Goal: Task Accomplishment & Management: Complete application form

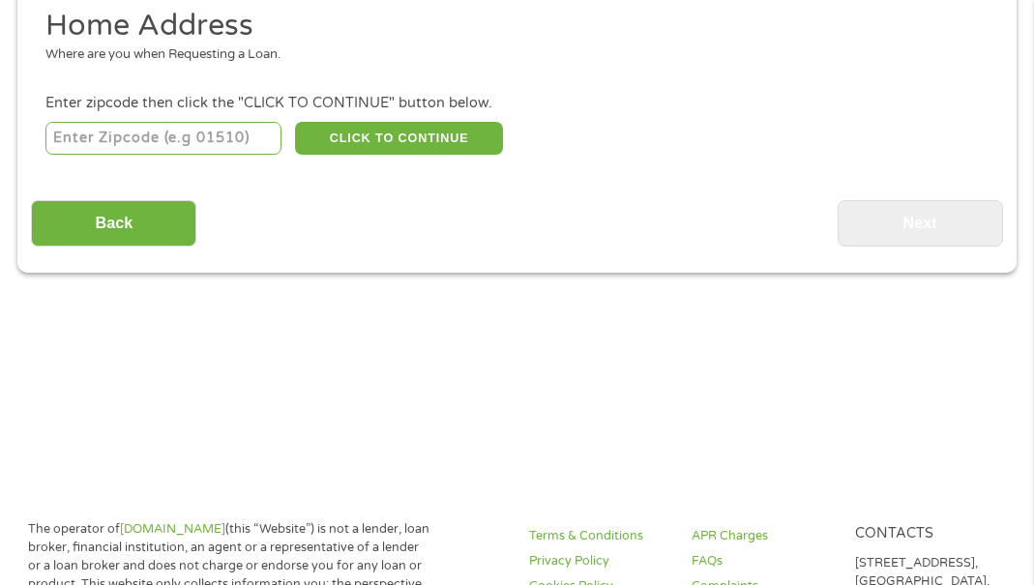
click at [170, 145] on input "number" at bounding box center [163, 138] width 236 height 33
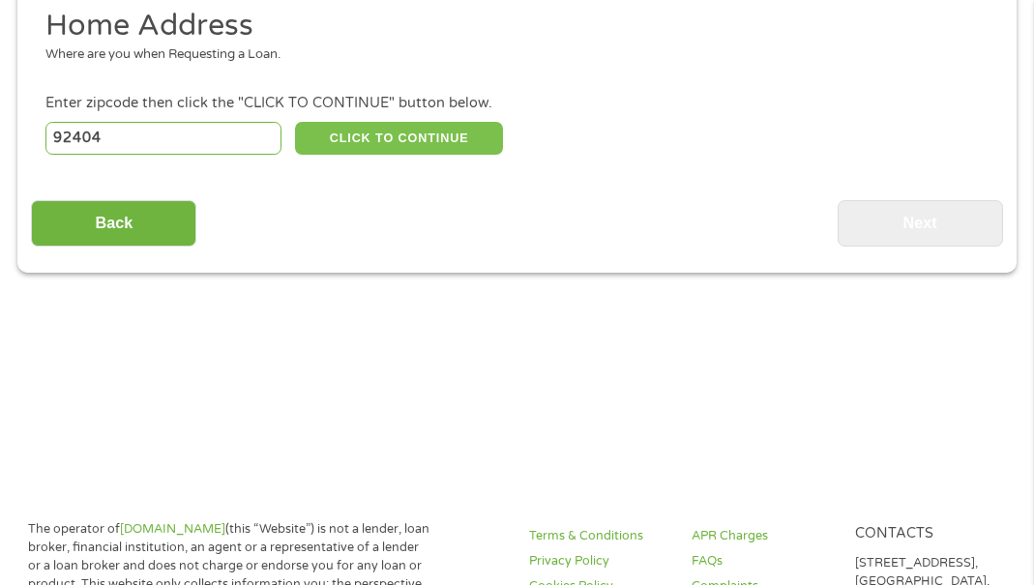
type input "92404"
click at [341, 124] on button "CLICK TO CONTINUE" at bounding box center [399, 138] width 208 height 33
type input "92404"
type input "[GEOGRAPHIC_DATA]"
select select "[US_STATE]"
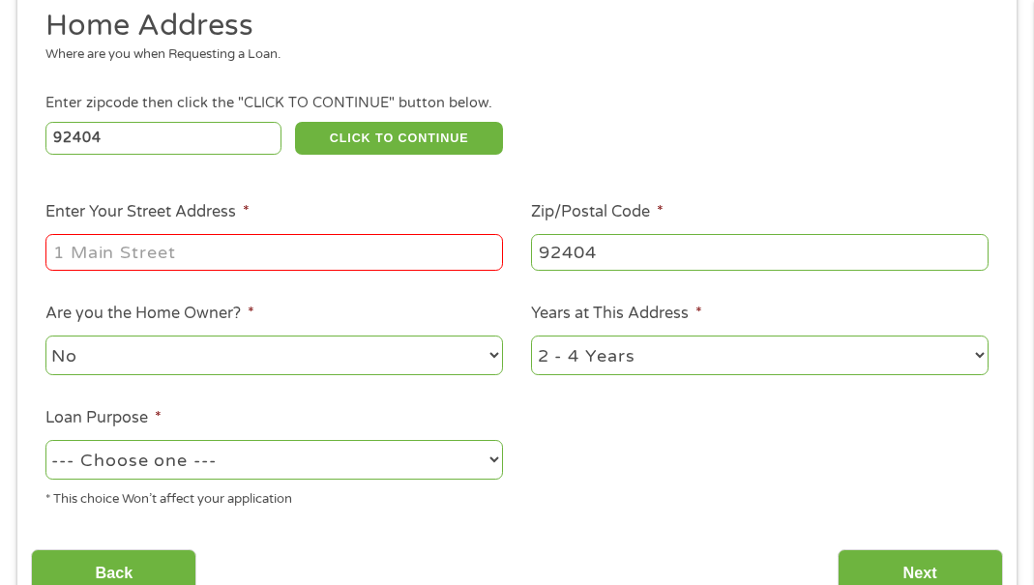
click at [292, 252] on input "Enter Your Street Address *" at bounding box center [273, 252] width 457 height 37
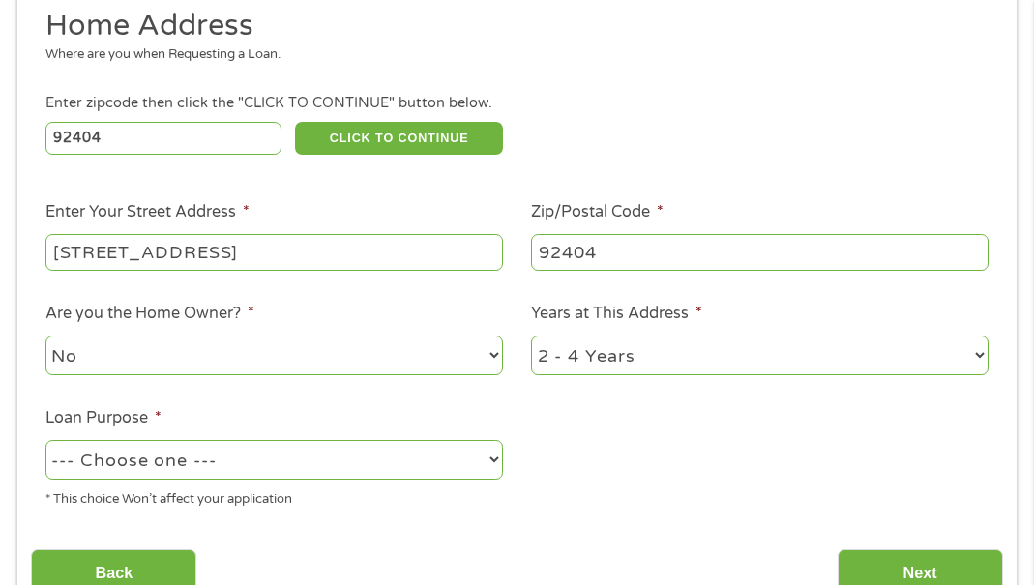
type input "[STREET_ADDRESS]"
click at [648, 371] on select "1 Year or less 1 - 2 Years 2 - 4 Years Over 4 Years" at bounding box center [759, 356] width 457 height 40
select select "60months"
click at [531, 336] on select "1 Year or less 1 - 2 Years 2 - 4 Years Over 4 Years" at bounding box center [759, 356] width 457 height 40
click at [337, 460] on select "--- Choose one --- Pay Bills Debt Consolidation Home Improvement Major Purchase…" at bounding box center [273, 460] width 457 height 40
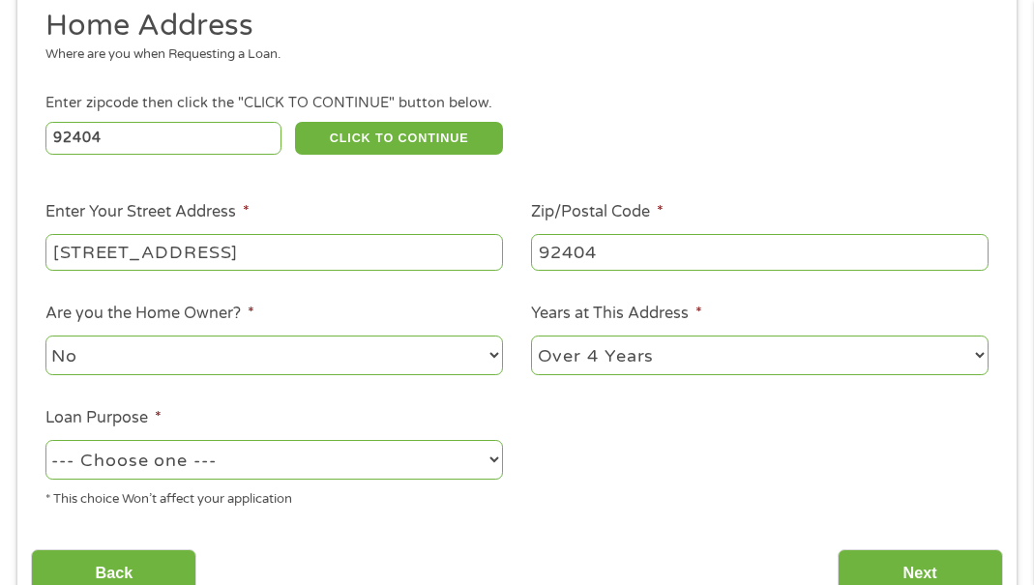
select select "medicalexpenses"
click at [45, 440] on select "--- Choose one --- Pay Bills Debt Consolidation Home Improvement Major Purchase…" at bounding box center [273, 460] width 457 height 40
click at [914, 568] on input "Next" at bounding box center [920, 572] width 165 height 47
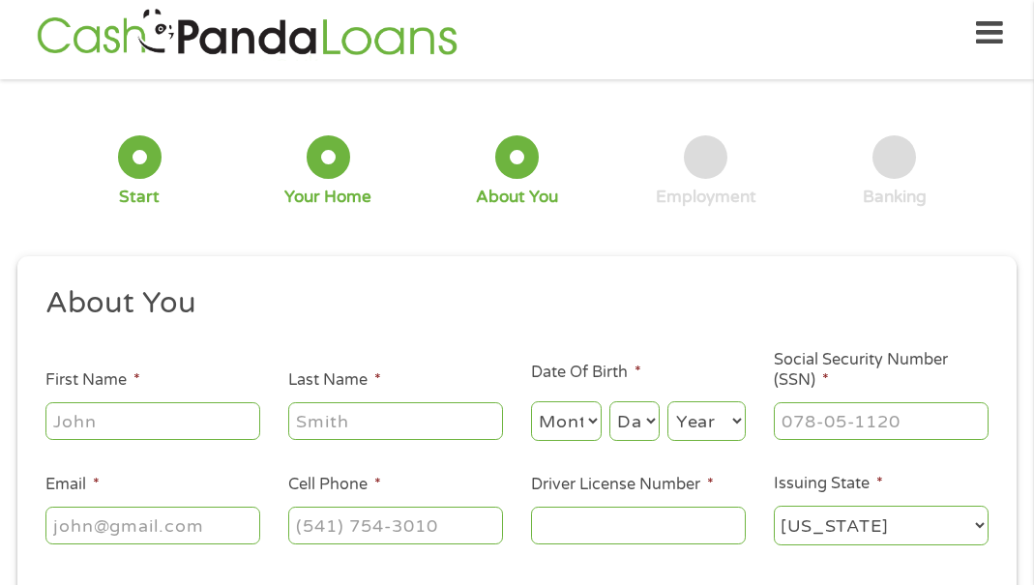
scroll to position [10, 0]
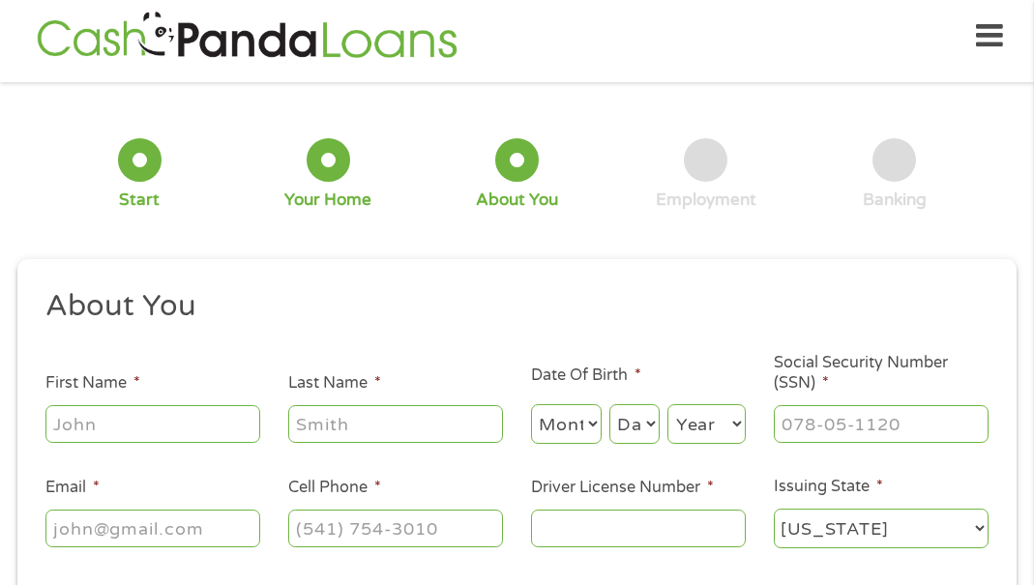
click at [134, 428] on input "First Name *" at bounding box center [152, 423] width 215 height 37
type input "tess"
click at [416, 427] on input "Last Name *" at bounding box center [395, 423] width 215 height 37
type input "[PERSON_NAME]"
click at [572, 415] on select "Month 1 2 3 4 5 6 7 8 9 10 11 12" at bounding box center [566, 424] width 71 height 40
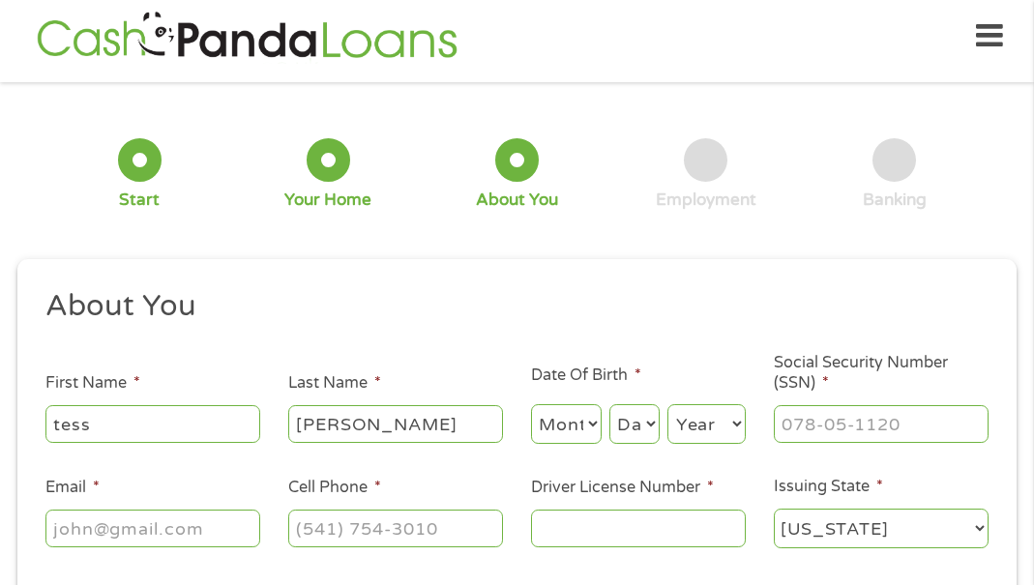
select select "6"
click at [531, 404] on select "Month 1 2 3 4 5 6 7 8 9 10 11 12" at bounding box center [566, 424] width 71 height 40
click at [652, 417] on select "Day 1 2 3 4 5 6 7 8 9 10 11 12 13 14 15 16 17 18 19 20 21 22 23 24 25 26 27 28 …" at bounding box center [634, 424] width 50 height 40
select select "23"
click at [609, 404] on select "Day 1 2 3 4 5 6 7 8 9 10 11 12 13 14 15 16 17 18 19 20 21 22 23 24 25 26 27 28 …" at bounding box center [634, 424] width 50 height 40
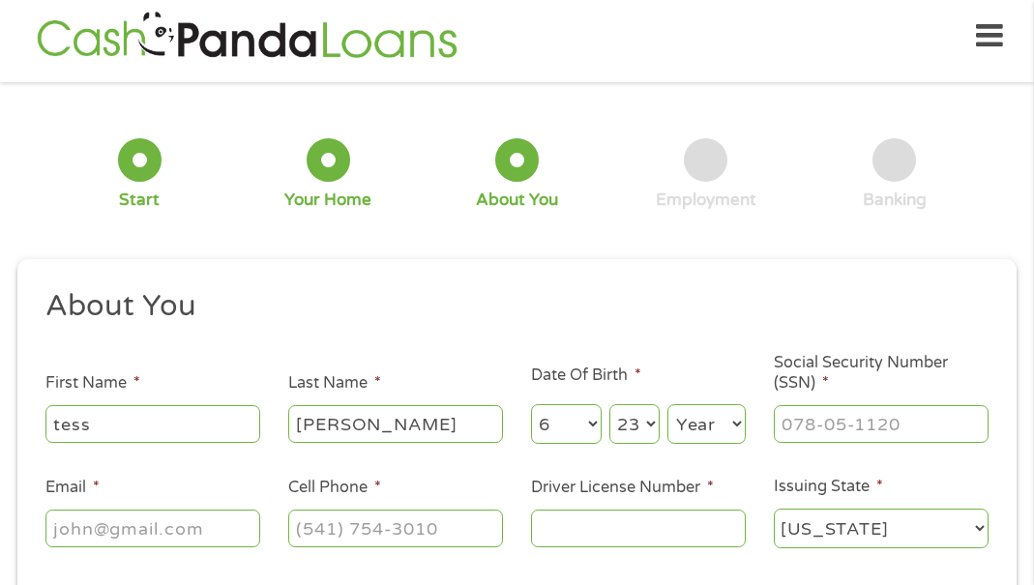
drag, startPoint x: 713, startPoint y: 427, endPoint x: 701, endPoint y: 407, distance: 23.4
click at [712, 427] on select "Year [DATE] 2006 2005 2004 2003 2002 2001 2000 1999 1998 1997 1996 1995 1994 19…" at bounding box center [706, 424] width 78 height 40
select select "1989"
click at [667, 404] on select "Year [DATE] 2006 2005 2004 2003 2002 2001 2000 1999 1998 1997 1996 1995 1994 19…" at bounding box center [706, 424] width 78 height 40
drag, startPoint x: 796, startPoint y: 422, endPoint x: 815, endPoint y: 410, distance: 22.6
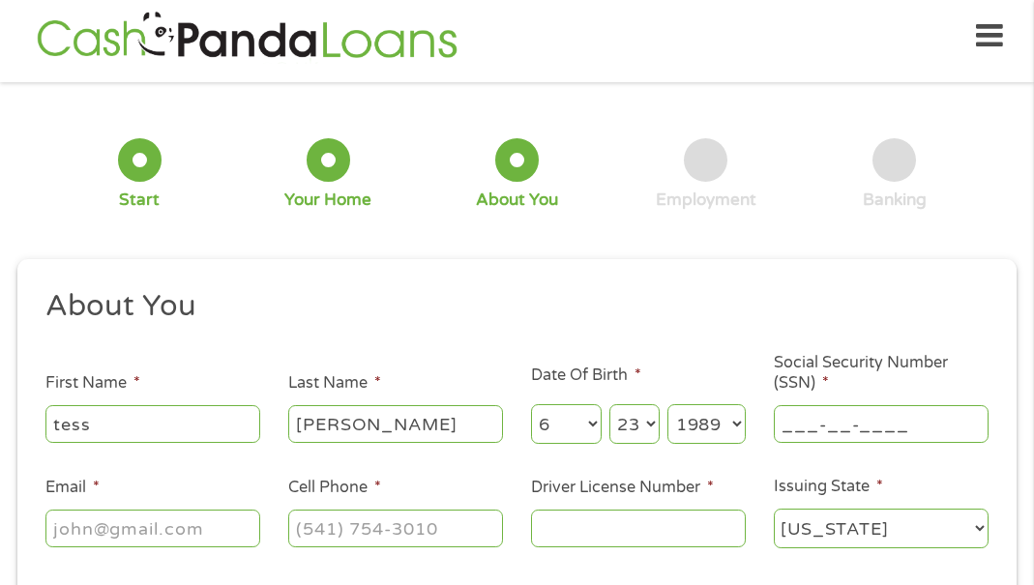
click at [815, 410] on input "___-__-____" at bounding box center [881, 423] width 215 height 37
drag, startPoint x: 939, startPoint y: 421, endPoint x: 655, endPoint y: 460, distance: 287.1
click at [655, 460] on ul "About You This field is hidden when viewing the form Title * --- Choose one ---…" at bounding box center [516, 426] width 971 height 279
click at [935, 421] on input "_62-42-6957" at bounding box center [881, 423] width 215 height 37
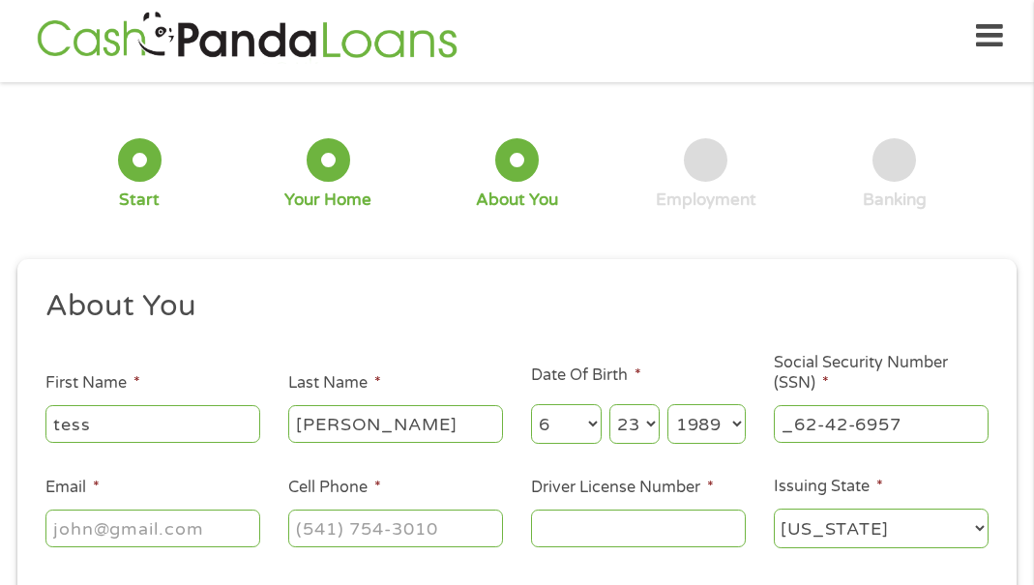
click at [935, 421] on input "_62-42-6957" at bounding box center [881, 423] width 215 height 37
click at [919, 415] on input "_62-42-6957" at bounding box center [881, 423] width 215 height 37
drag, startPoint x: 913, startPoint y: 416, endPoint x: 884, endPoint y: 431, distance: 32.9
click at [883, 432] on input "_62-42-6957" at bounding box center [881, 423] width 215 height 37
click at [884, 431] on input "_62-42-6957" at bounding box center [881, 423] width 215 height 37
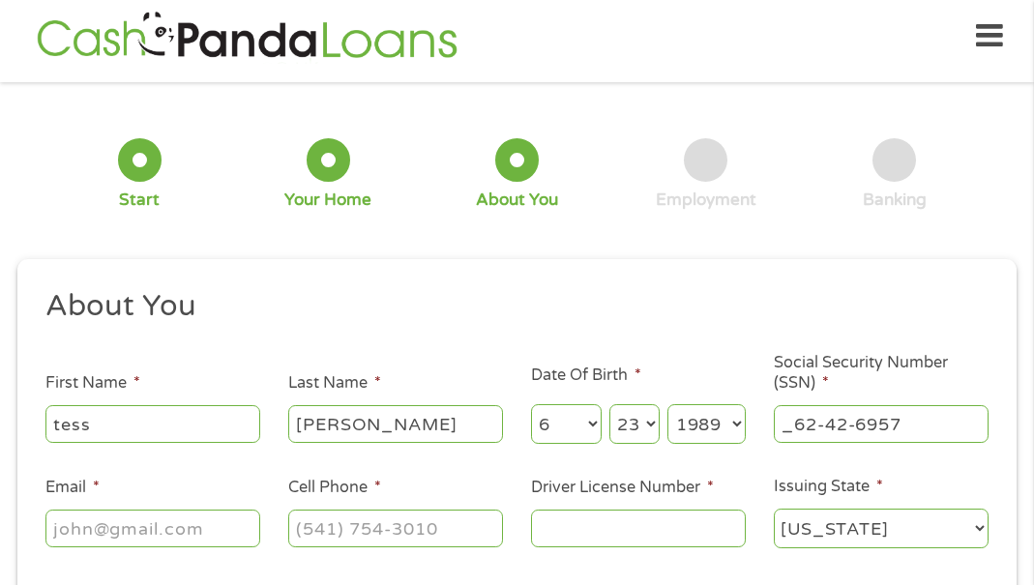
click at [884, 431] on input "_62-42-6957" at bounding box center [881, 423] width 215 height 37
click at [812, 429] on input "_62-42-6957" at bounding box center [881, 423] width 215 height 37
type input "624-26-9571"
drag, startPoint x: 820, startPoint y: 233, endPoint x: 780, endPoint y: 241, distance: 41.4
click at [819, 232] on div "1 Start 2 Your Home 3 About You 4 Employment 5 Banking 6" at bounding box center [516, 175] width 999 height 156
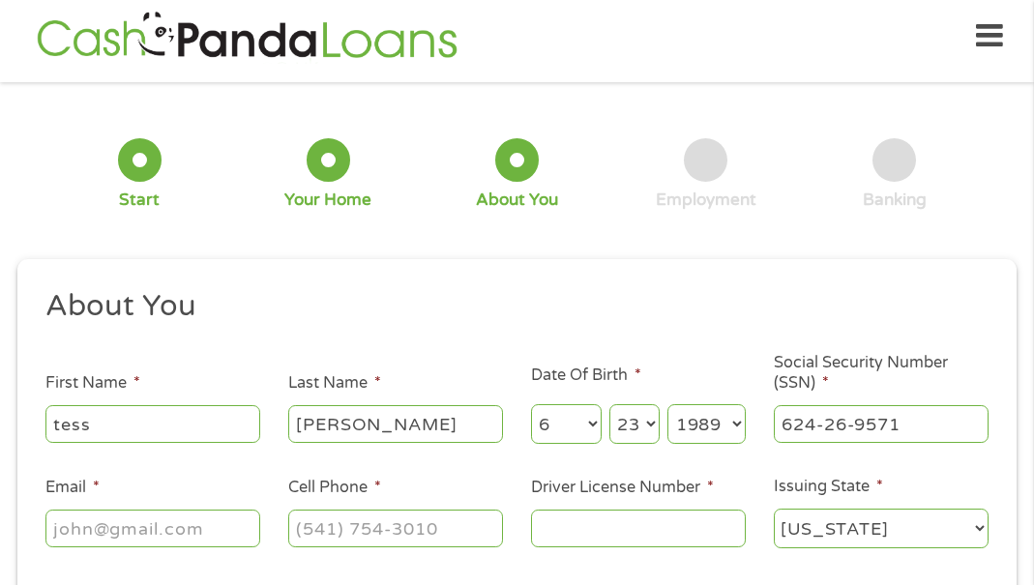
click at [653, 530] on input "Driver License Number *" at bounding box center [638, 528] width 215 height 37
type input "D996"
click at [318, 543] on input "(___) ___-____" at bounding box center [395, 528] width 215 height 37
type input "[PHONE_NUMBER]"
click at [177, 521] on input "Email *" at bounding box center [152, 528] width 215 height 37
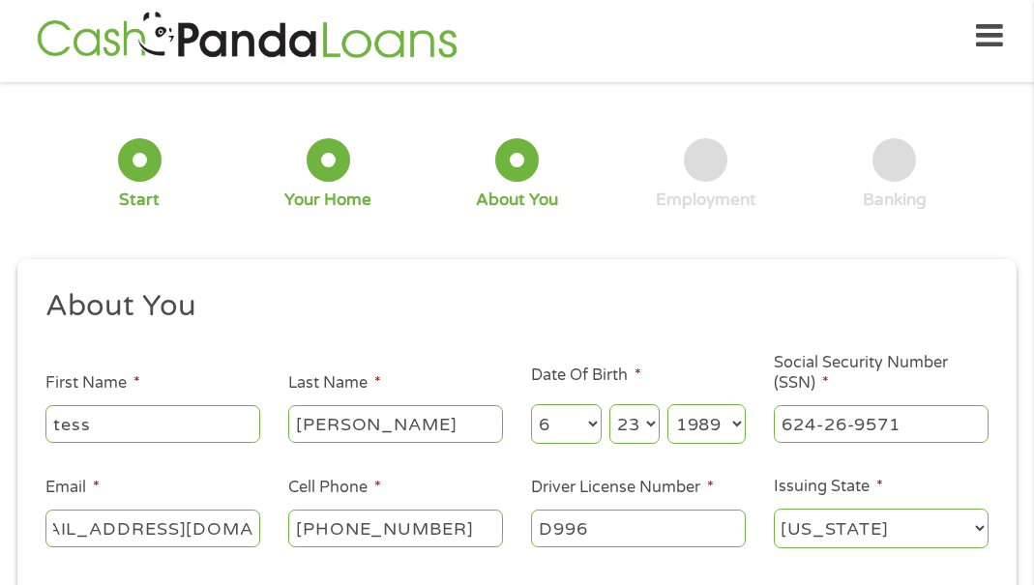
scroll to position [0, 64]
type input "[EMAIL_ADDRESS][DOMAIN_NAME]"
click at [507, 293] on h2 "About You" at bounding box center [509, 306] width 929 height 39
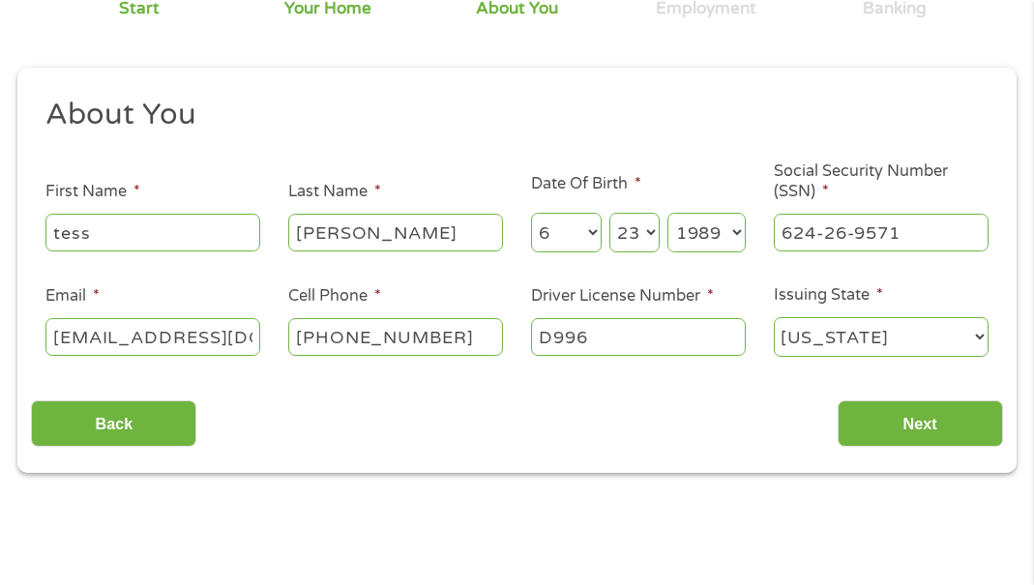
scroll to position [203, 0]
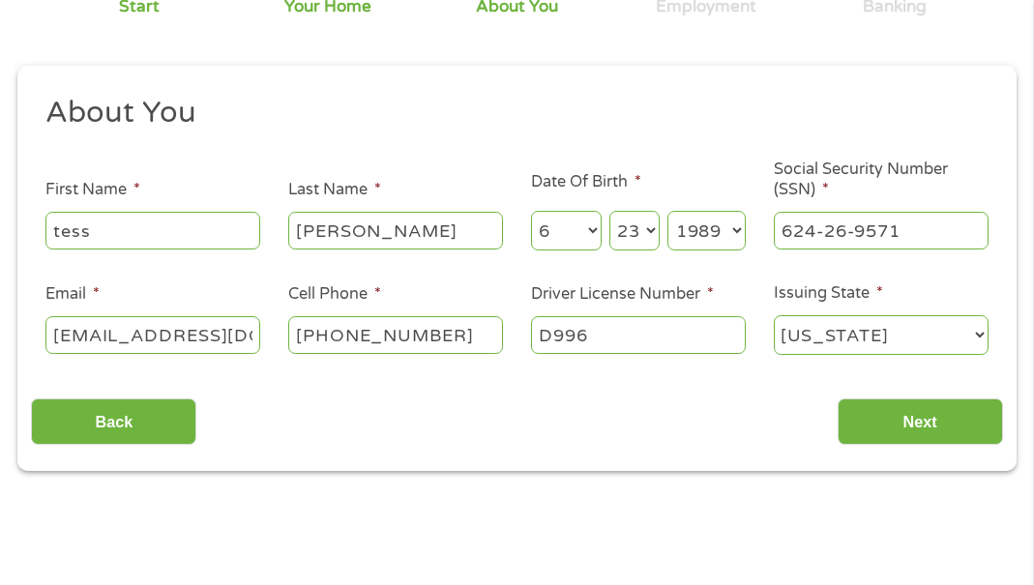
click at [635, 333] on input "D996" at bounding box center [638, 334] width 215 height 37
type input "D9960496"
click at [934, 423] on input "Next" at bounding box center [920, 421] width 165 height 47
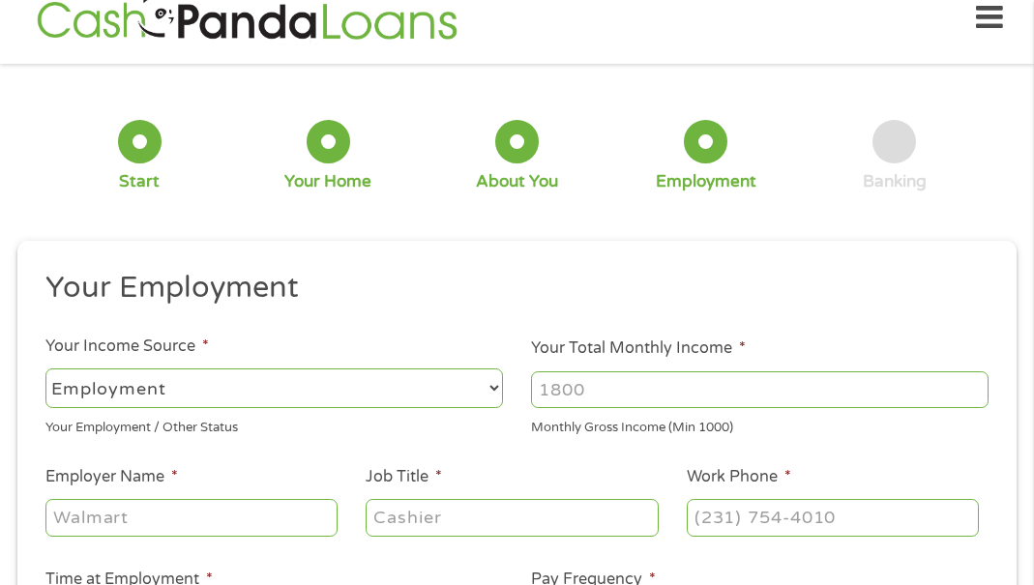
scroll to position [10, 0]
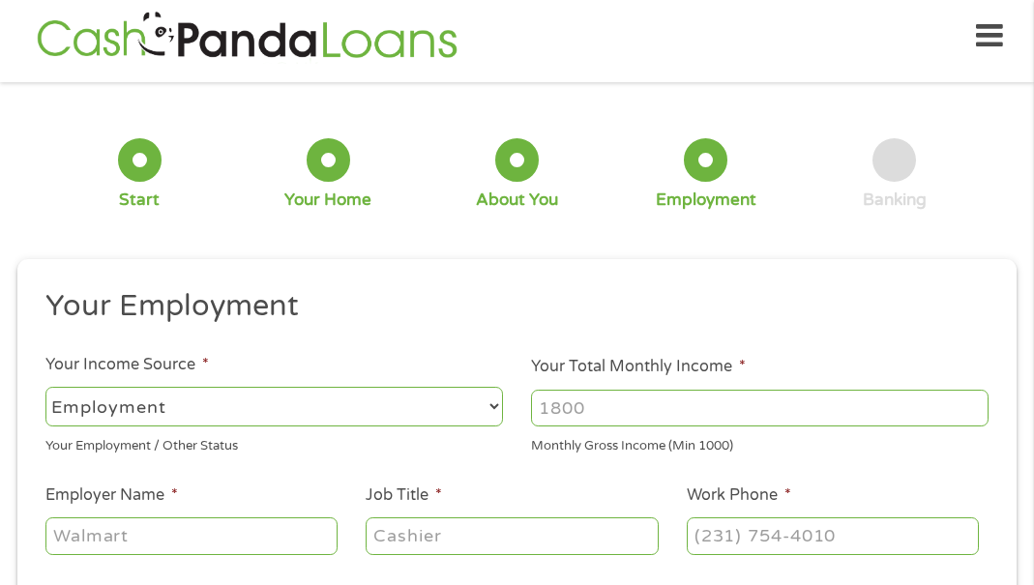
click at [363, 406] on select "--- Choose one --- Employment [DEMOGRAPHIC_DATA] Benefits" at bounding box center [273, 407] width 457 height 40
click at [648, 412] on input "Your Total Monthly Income *" at bounding box center [759, 408] width 457 height 37
type input "2400"
click at [635, 280] on div "This field is hidden when viewing the form gclid This field is hidden when view…" at bounding box center [516, 569] width 999 height 621
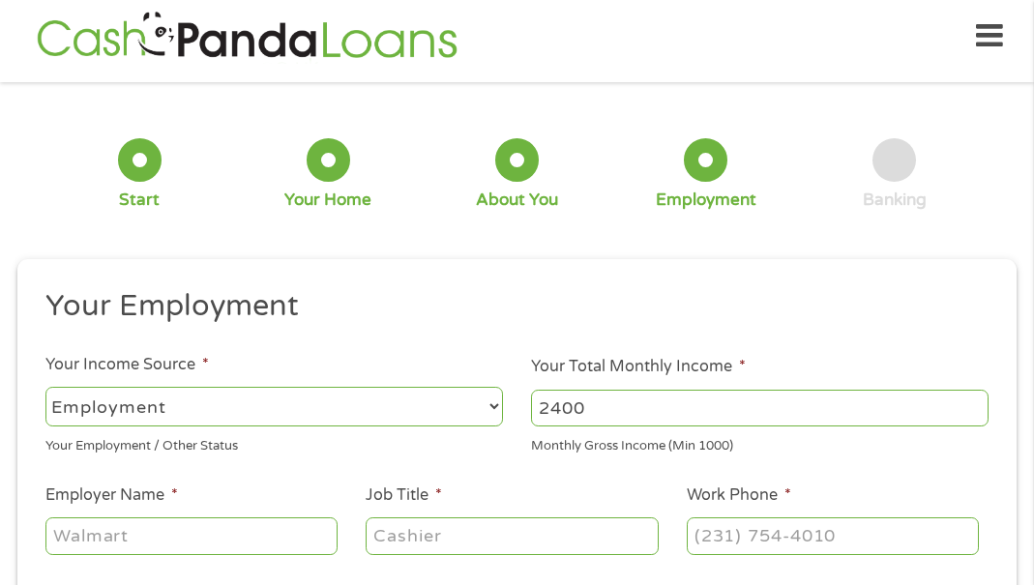
click at [464, 535] on input "Job Title *" at bounding box center [512, 535] width 293 height 37
type input "business office"
type input "[PHONE_NUMBER]"
click at [437, 283] on div "This field is hidden when viewing the form gclid This field is hidden when view…" at bounding box center [516, 569] width 999 height 621
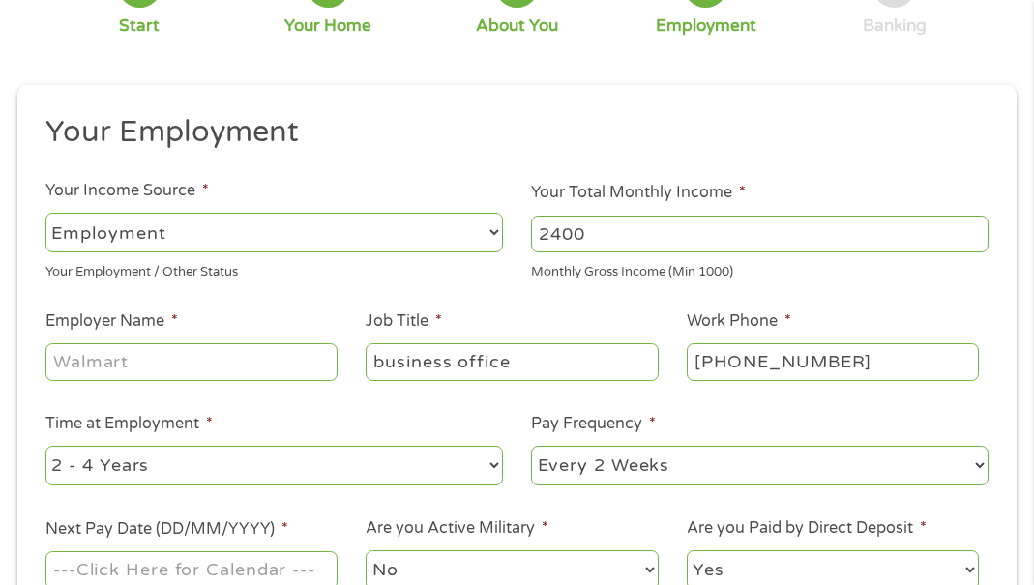
scroll to position [203, 0]
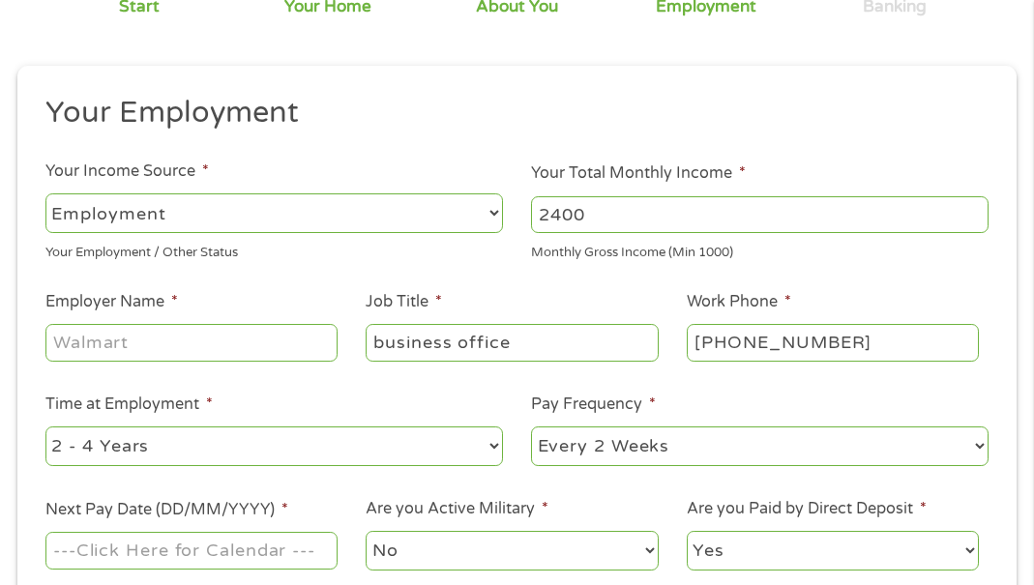
click at [186, 351] on input "Employer Name *" at bounding box center [191, 342] width 293 height 37
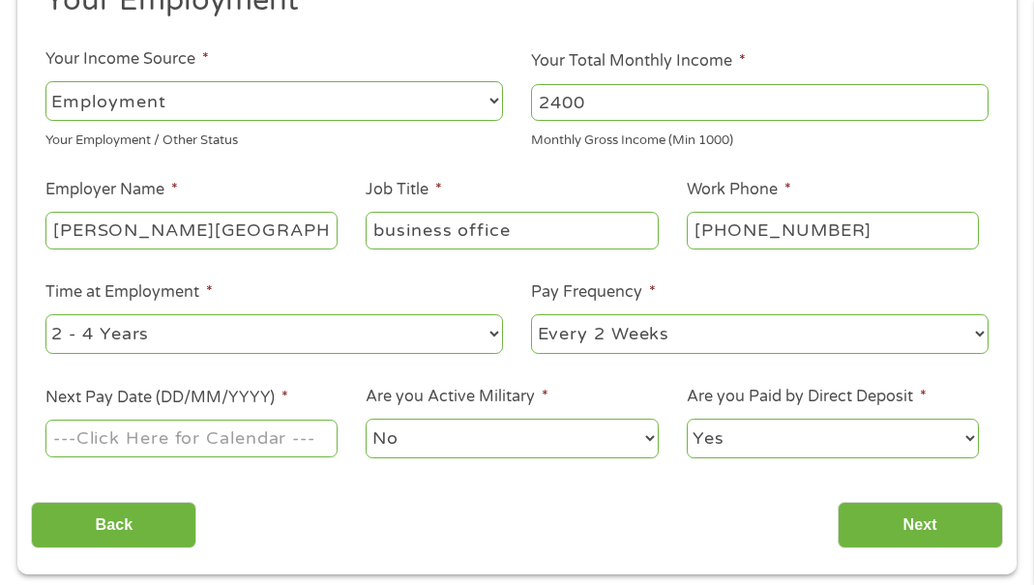
scroll to position [397, 0]
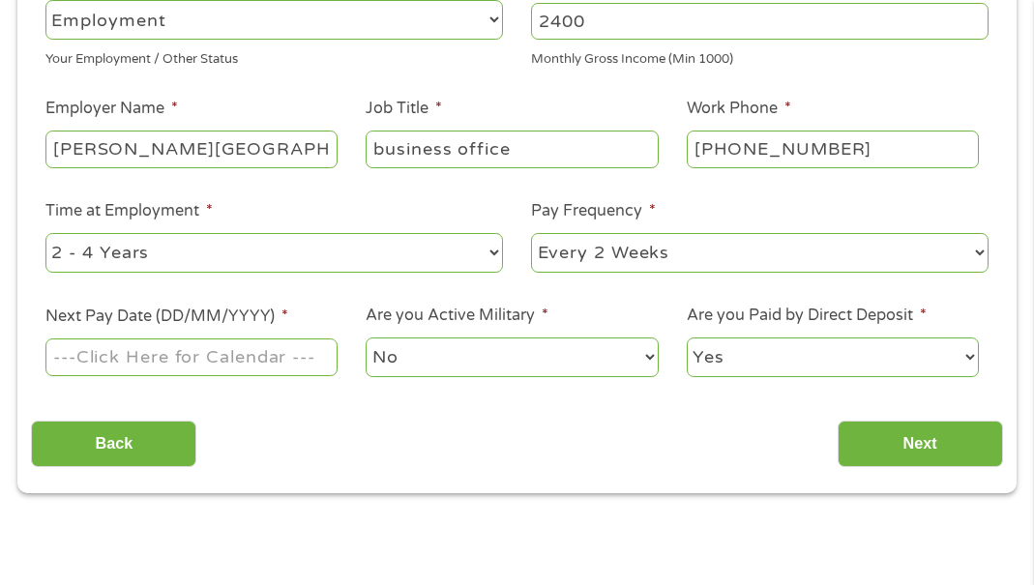
type input "[PERSON_NAME][GEOGRAPHIC_DATA]"
click at [763, 249] on select "--- Choose one --- Every 2 Weeks Every Week Monthly Semi-Monthly" at bounding box center [759, 253] width 457 height 40
select select "semimonthly"
click at [531, 233] on select "--- Choose one --- Every 2 Weeks Every Week Monthly Semi-Monthly" at bounding box center [759, 253] width 457 height 40
click at [78, 356] on input "Next Pay Date (DD/MM/YYYY) *" at bounding box center [191, 357] width 293 height 37
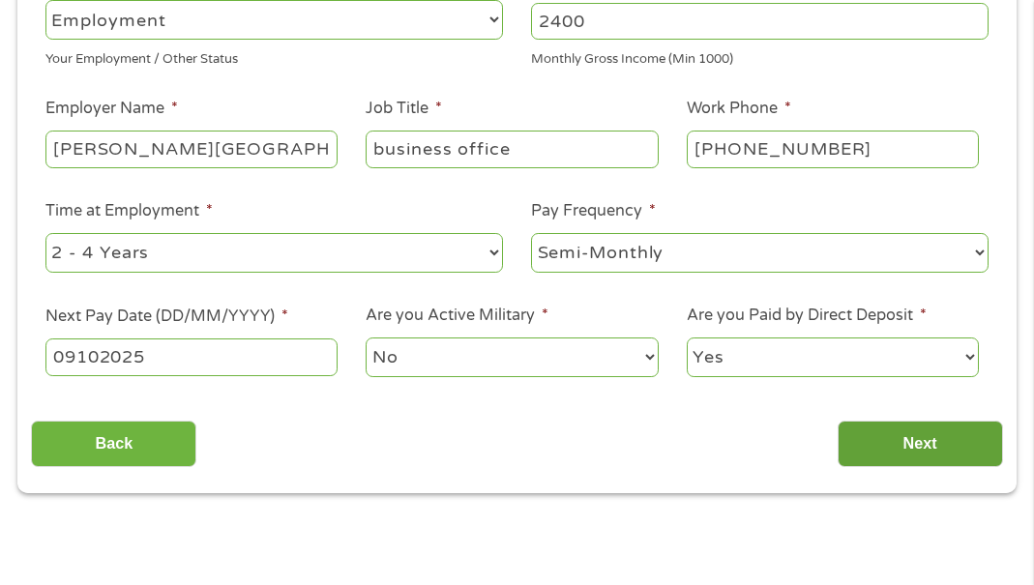
type input "09102025"
click at [897, 449] on input "Next" at bounding box center [920, 444] width 165 height 47
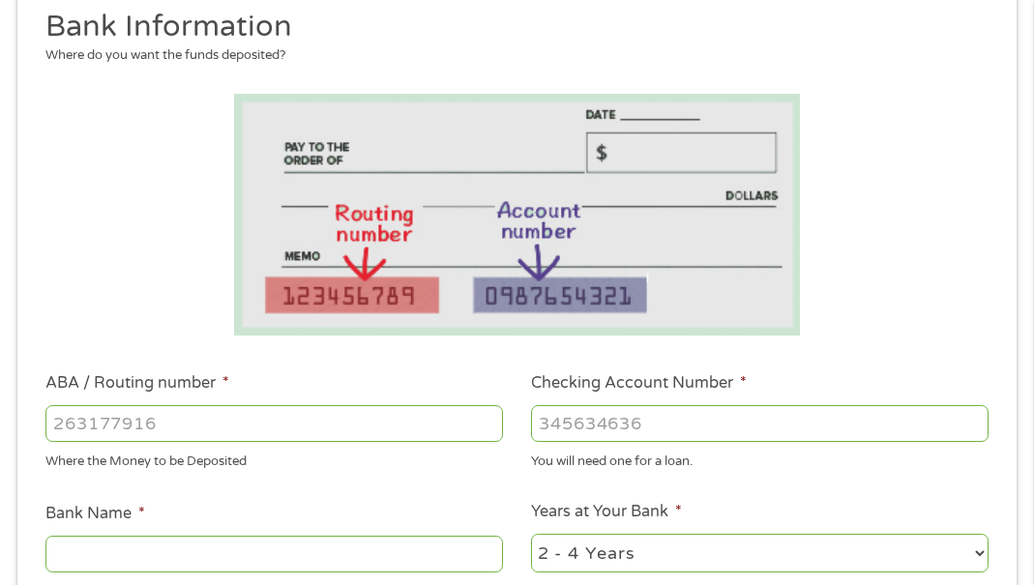
scroll to position [300, 0]
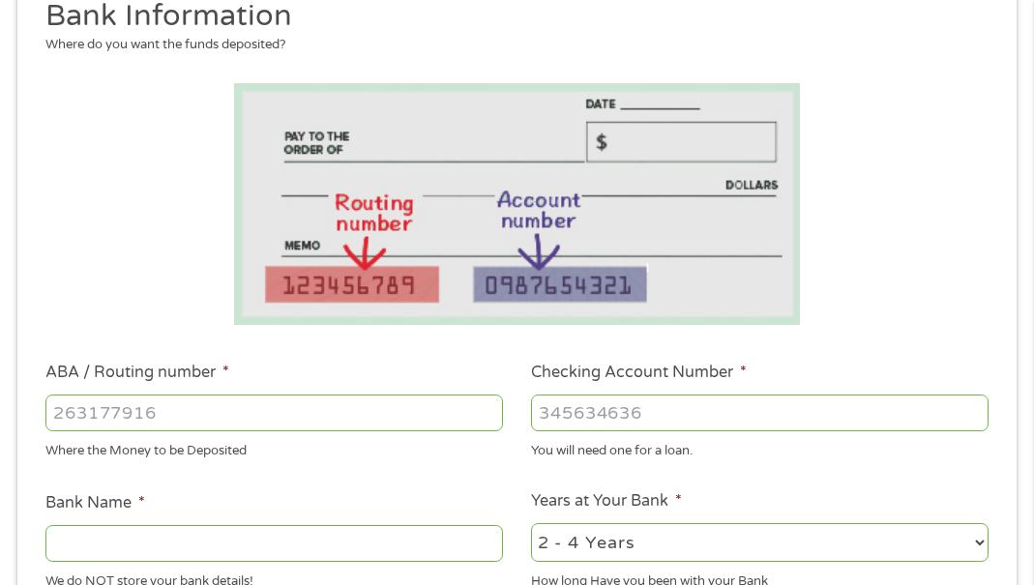
click at [256, 412] on input "ABA / Routing number *" at bounding box center [273, 413] width 457 height 37
type input "122235821"
type input "US BANK NA"
type input "157547834828"
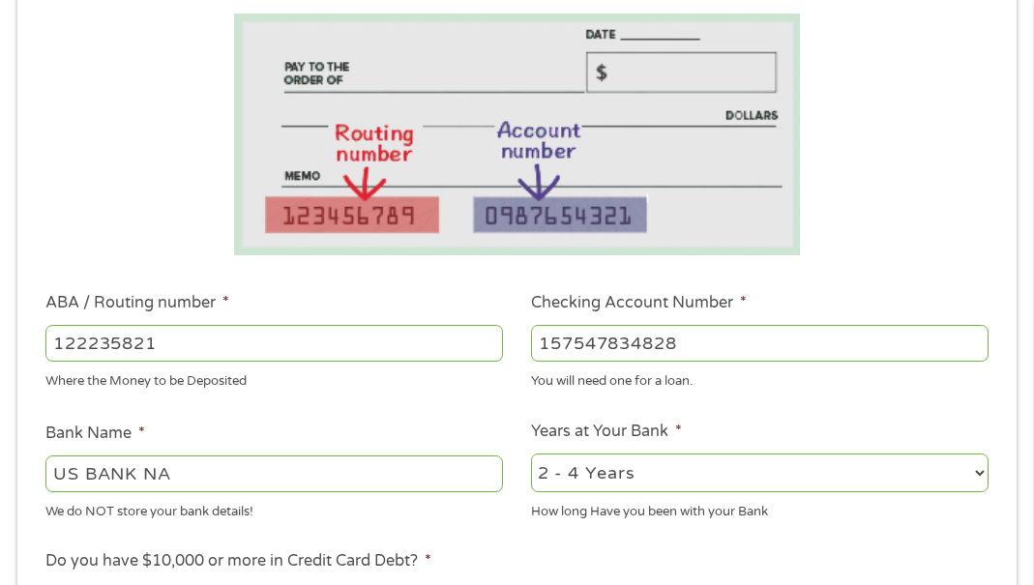
scroll to position [590, 0]
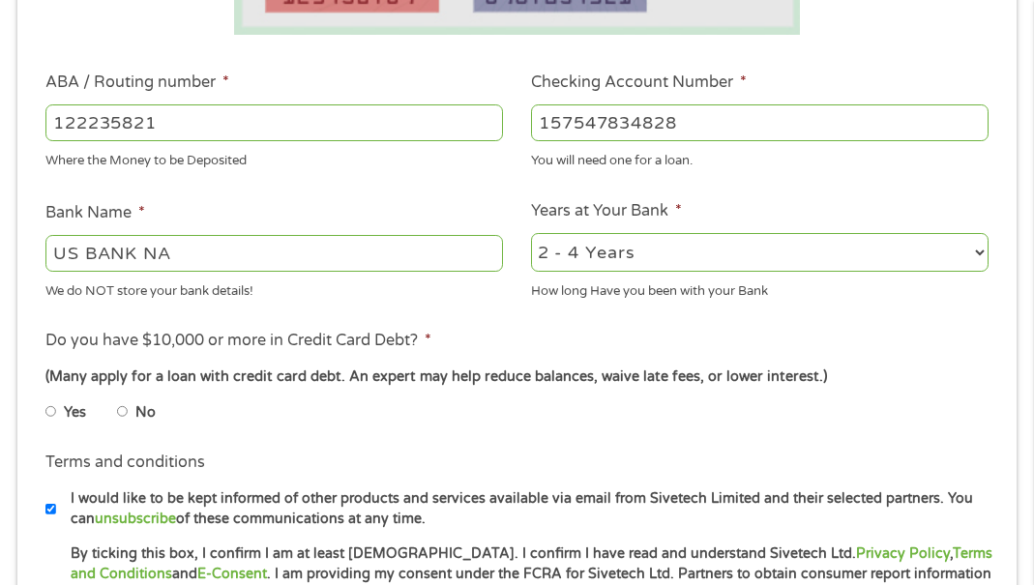
click at [704, 252] on select "2 - 4 Years 6 - 12 Months 1 - 2 Years Over 4 Years" at bounding box center [759, 253] width 457 height 40
select select "24months"
click at [531, 233] on select "2 - 4 Years 6 - 12 Months 1 - 2 Years Over 4 Years" at bounding box center [759, 253] width 457 height 40
click at [385, 422] on ul "Yes No" at bounding box center [275, 415] width 461 height 44
drag, startPoint x: 121, startPoint y: 404, endPoint x: 332, endPoint y: 388, distance: 211.5
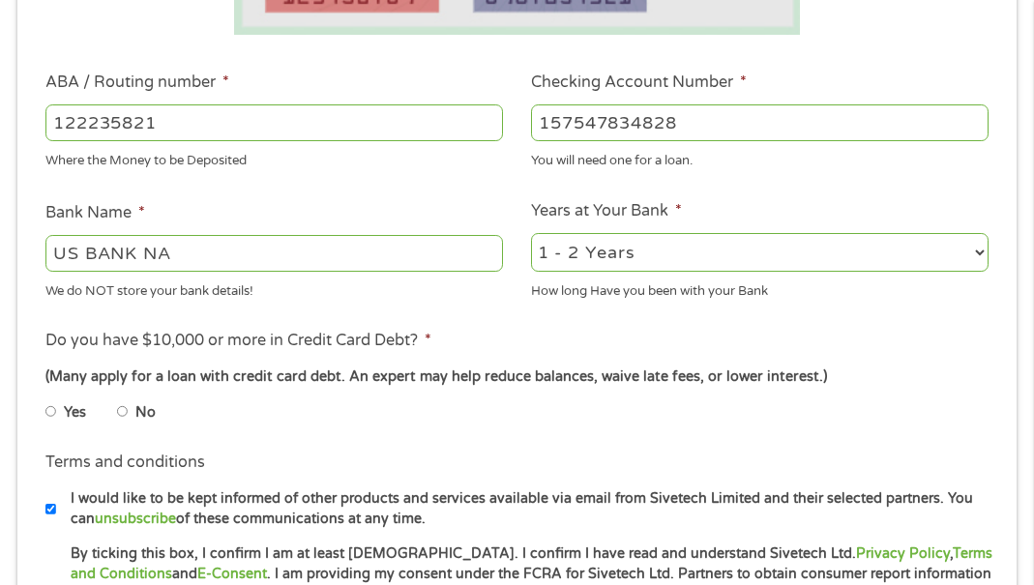
click at [124, 404] on input "No" at bounding box center [123, 412] width 12 height 31
radio input "true"
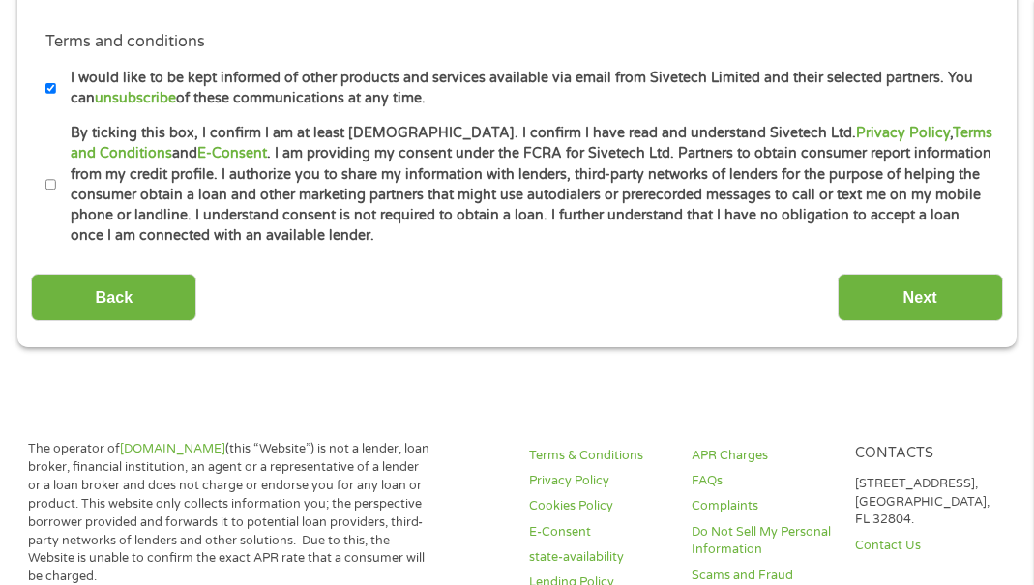
scroll to position [1074, 0]
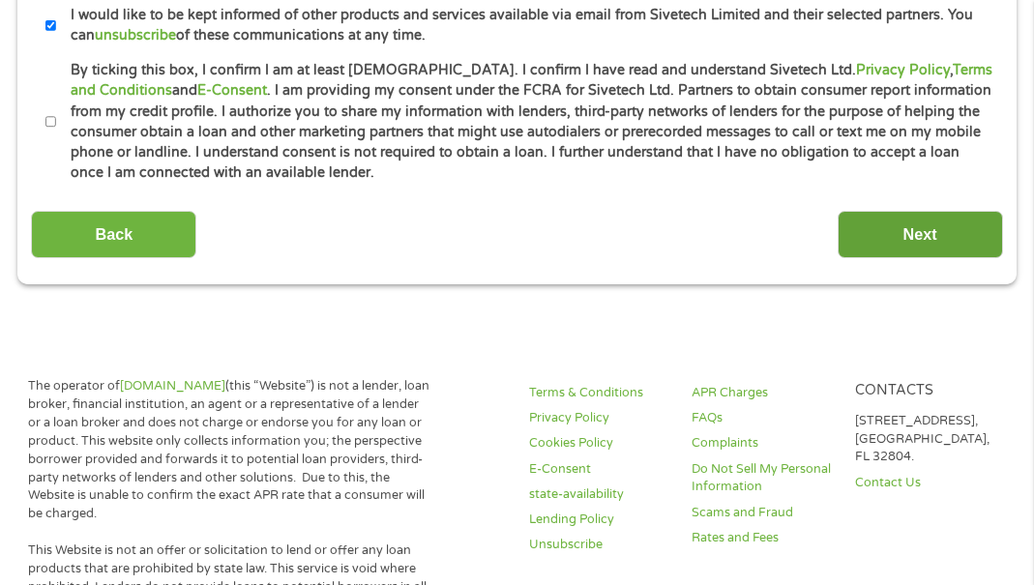
click at [913, 246] on input "Next" at bounding box center [920, 234] width 165 height 47
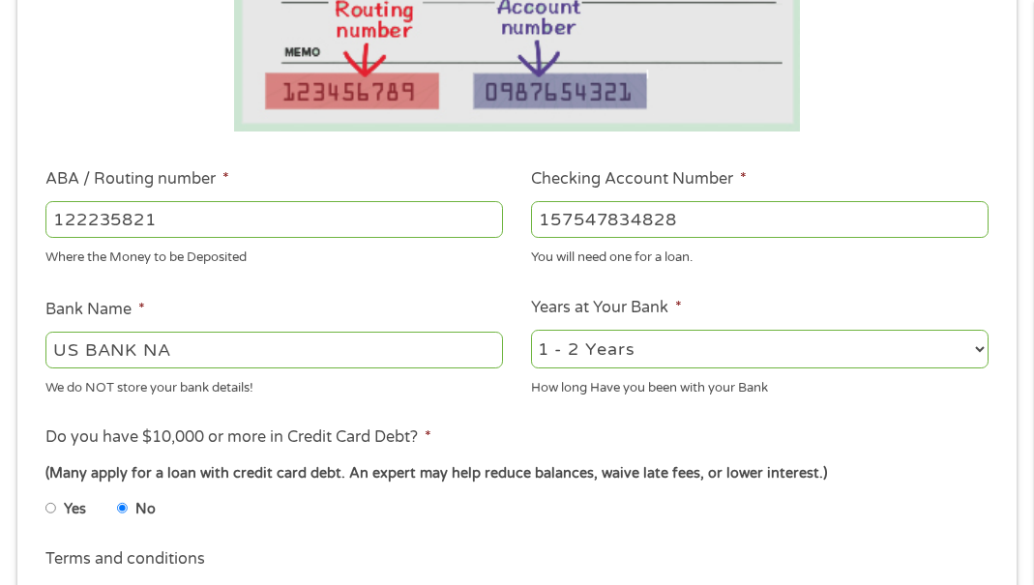
scroll to position [880, 0]
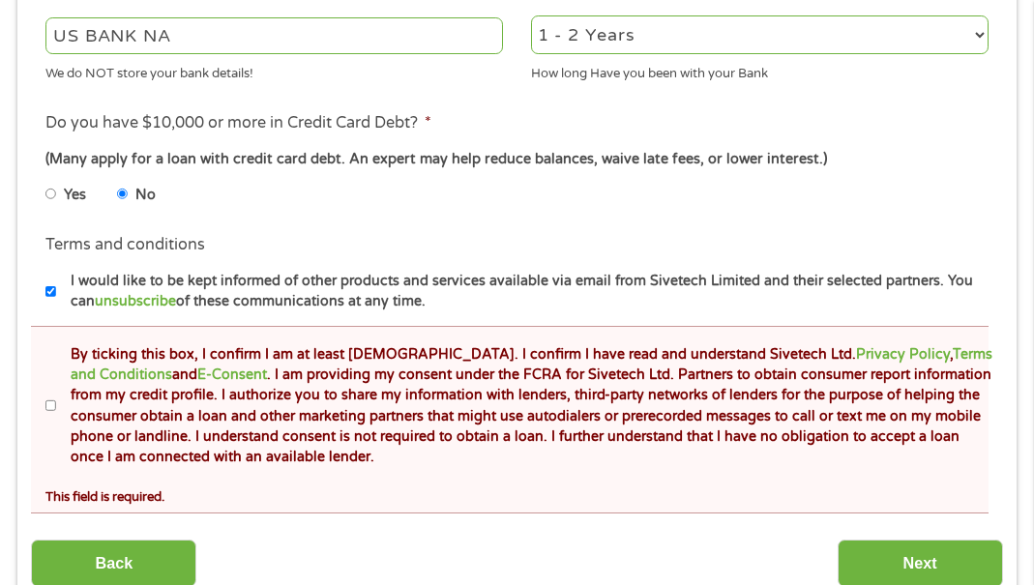
click at [51, 404] on input "By ticking this box, I confirm I am at least [DEMOGRAPHIC_DATA]. I confirm I ha…" at bounding box center [51, 406] width 12 height 31
checkbox input "true"
click at [897, 558] on input "Next" at bounding box center [920, 563] width 165 height 47
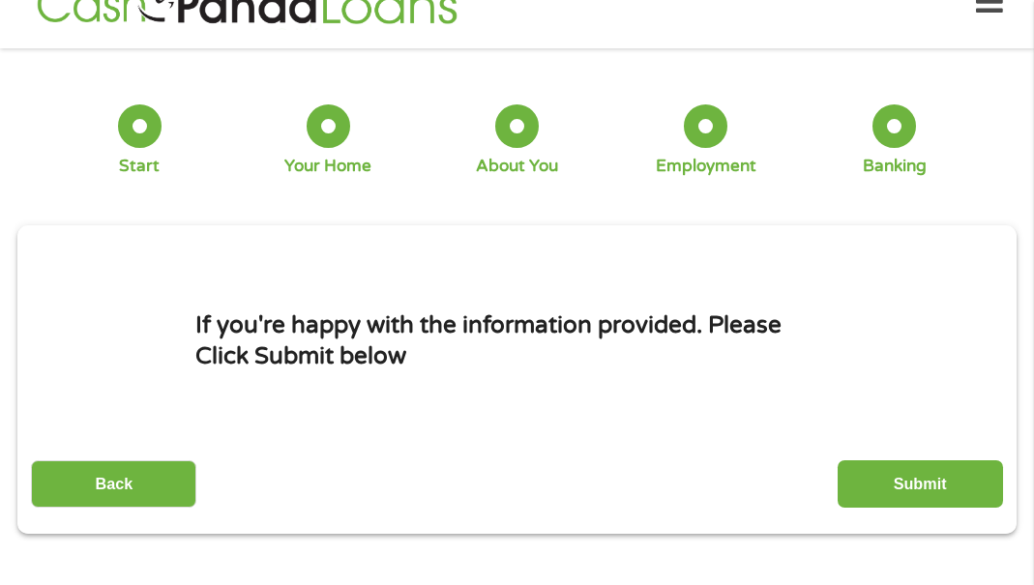
scroll to position [10, 0]
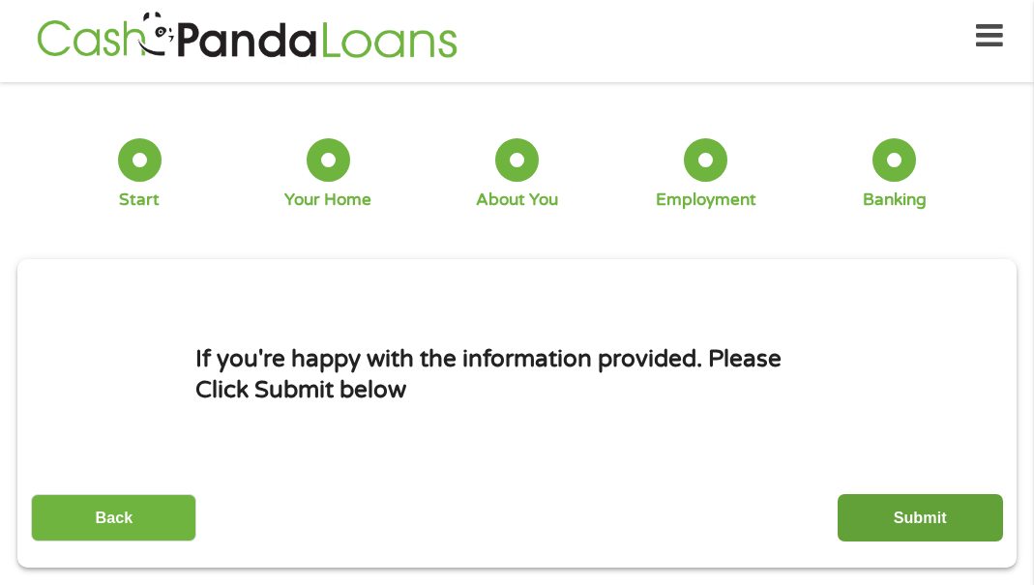
click at [914, 511] on input "Submit" at bounding box center [920, 517] width 165 height 47
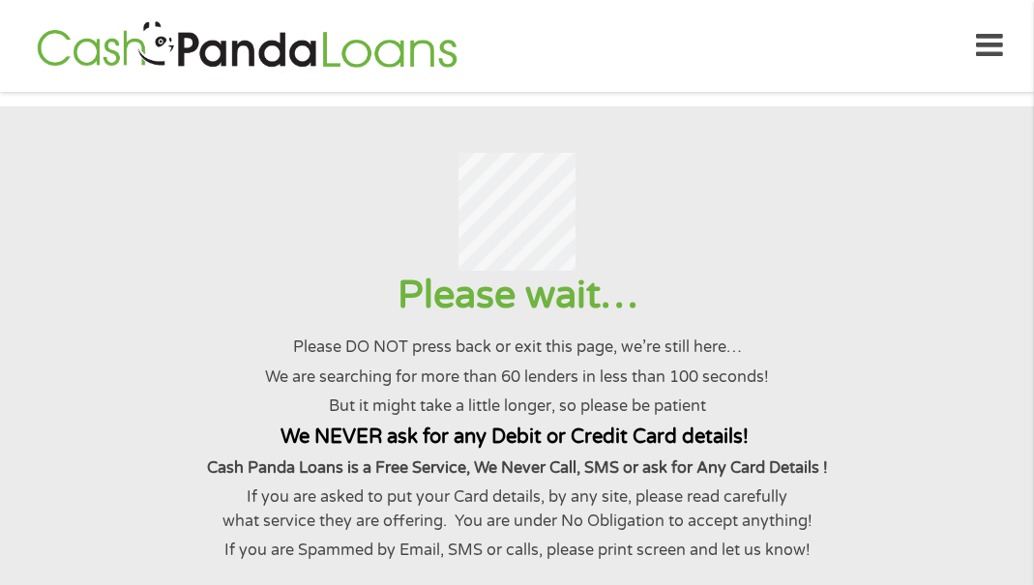
scroll to position [0, 0]
